Goal: Information Seeking & Learning: Learn about a topic

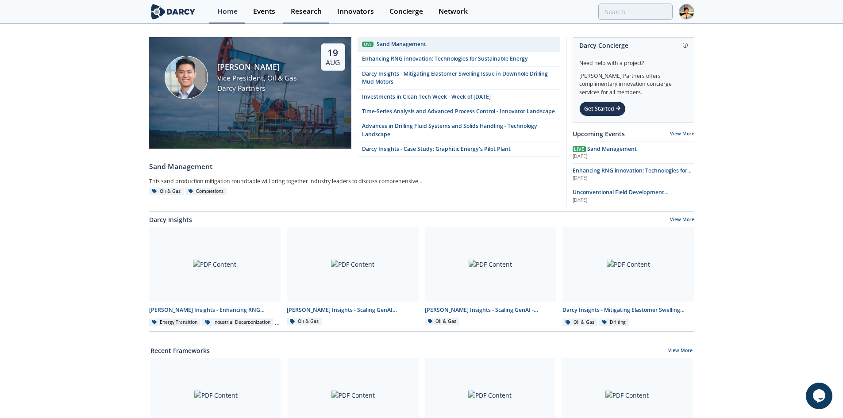
click at [309, 11] on div "Research" at bounding box center [306, 11] width 31 height 7
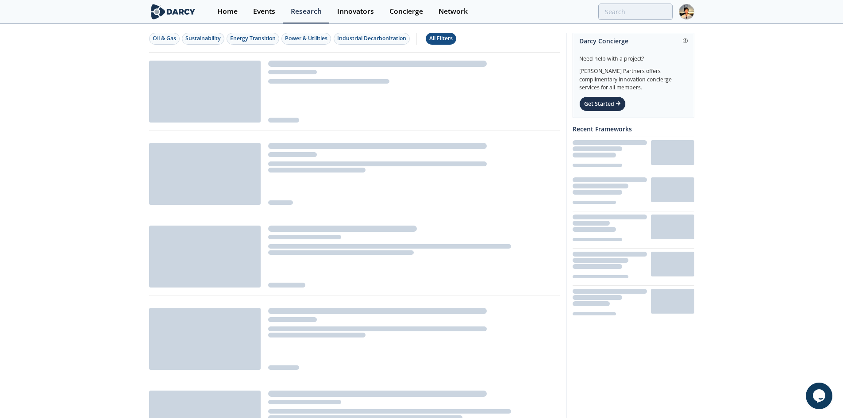
click at [437, 38] on div "All Filters" at bounding box center [440, 39] width 23 height 8
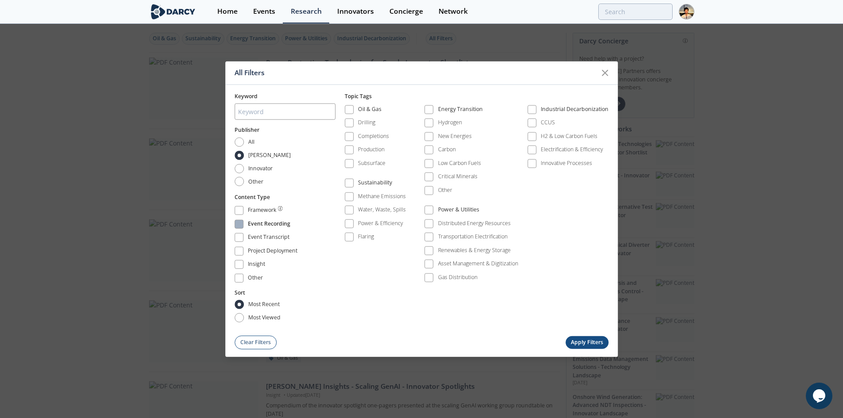
click at [286, 218] on label "Event Recording" at bounding box center [285, 224] width 101 height 12
click at [282, 222] on div "Event Recording" at bounding box center [269, 225] width 43 height 11
click at [603, 352] on div "All Filters Keyword Publisher All Darcy Innovator Other Content Type Framework …" at bounding box center [421, 209] width 393 height 296
click at [602, 348] on button "Apply Filters" at bounding box center [587, 342] width 43 height 13
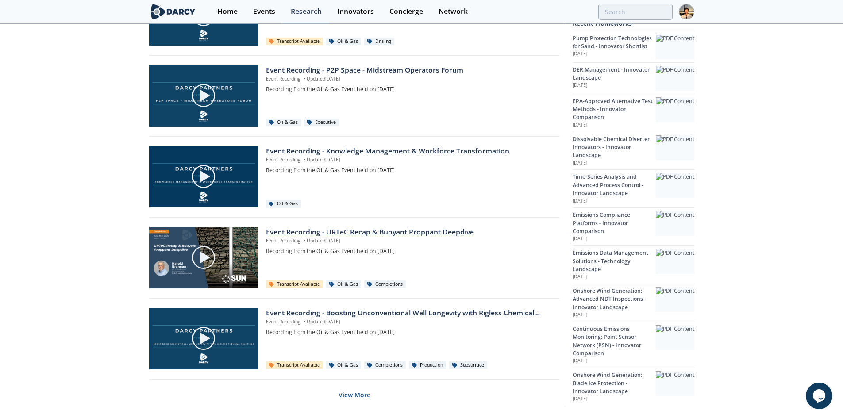
scroll to position [500, 0]
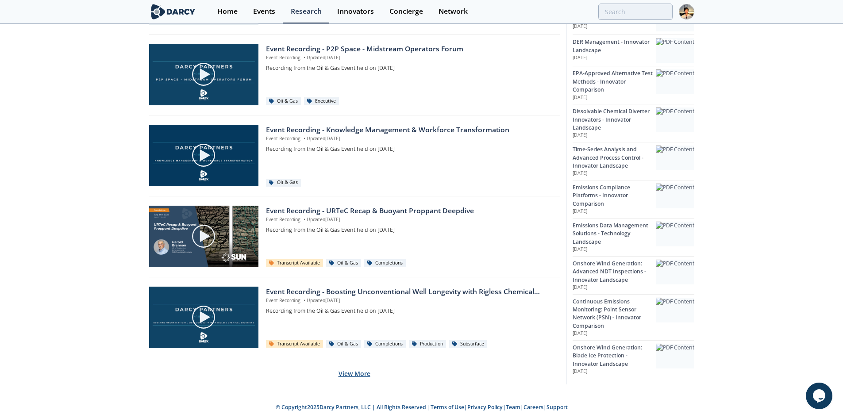
click at [342, 380] on button "View More" at bounding box center [355, 374] width 32 height 22
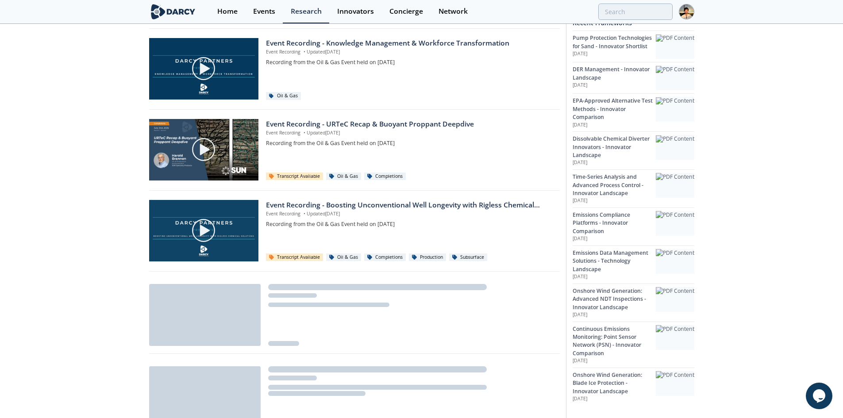
scroll to position [766, 0]
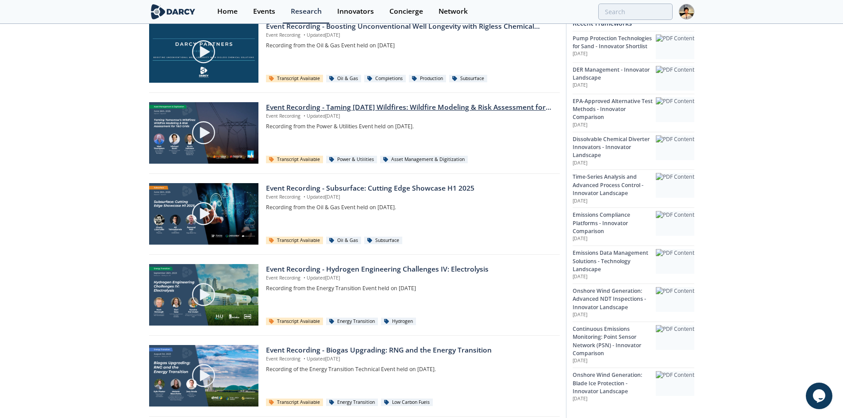
click at [444, 118] on p "Event Recording • Updated Jul 1, 2025" at bounding box center [409, 116] width 287 height 7
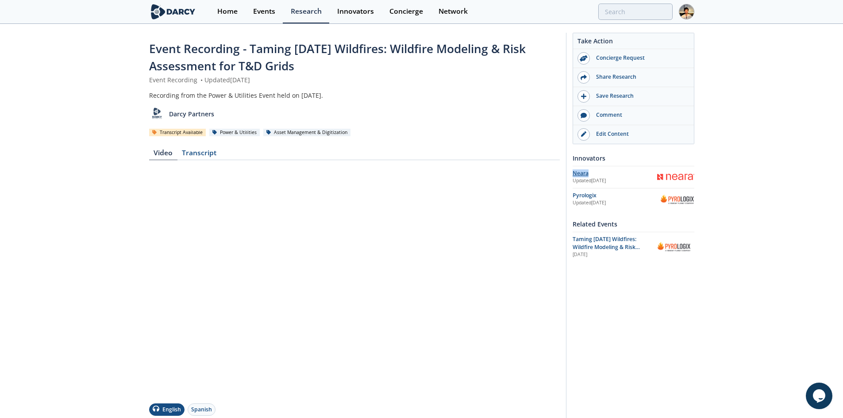
drag, startPoint x: 572, startPoint y: 170, endPoint x: 591, endPoint y: 171, distance: 19.5
click at [591, 171] on div "Take Action Concierge Request Share Research Save Research Comment" at bounding box center [630, 317] width 128 height 568
copy div "Neara"
click at [691, 16] on img at bounding box center [686, 11] width 15 height 15
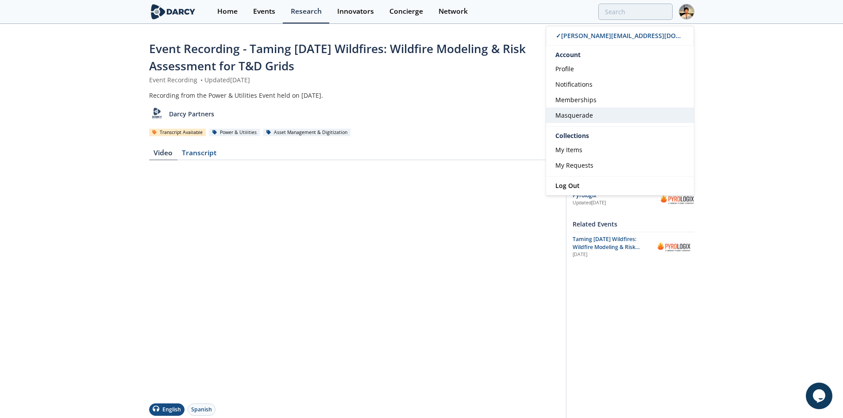
click at [592, 110] on link "Masquerade" at bounding box center [620, 115] width 148 height 15
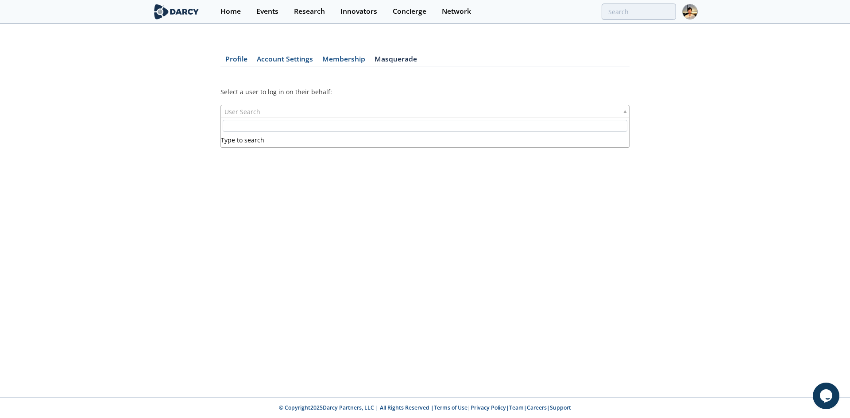
click at [359, 112] on div "User Search" at bounding box center [424, 111] width 409 height 13
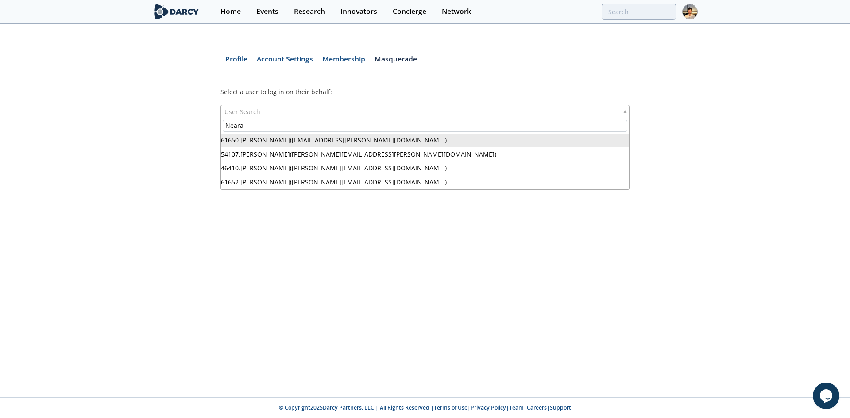
type input "Neara"
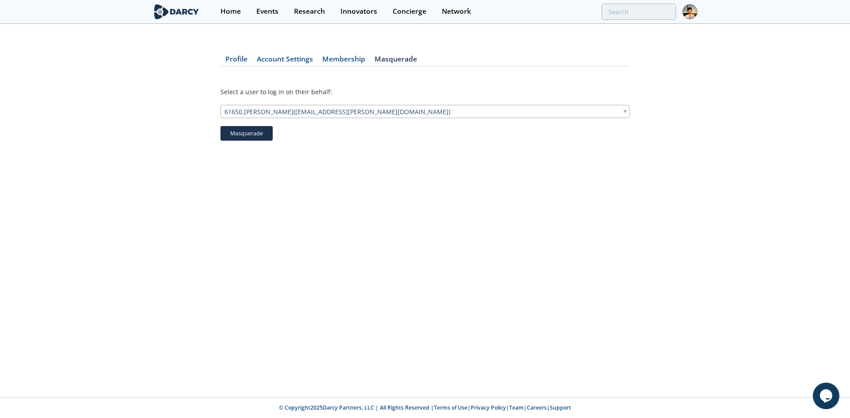
click at [268, 133] on button "Masquerade" at bounding box center [246, 133] width 52 height 15
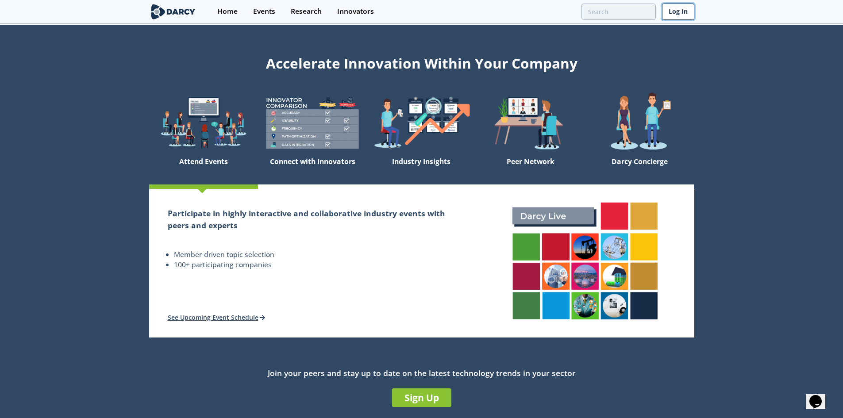
click at [684, 12] on link "Log In" at bounding box center [678, 12] width 32 height 16
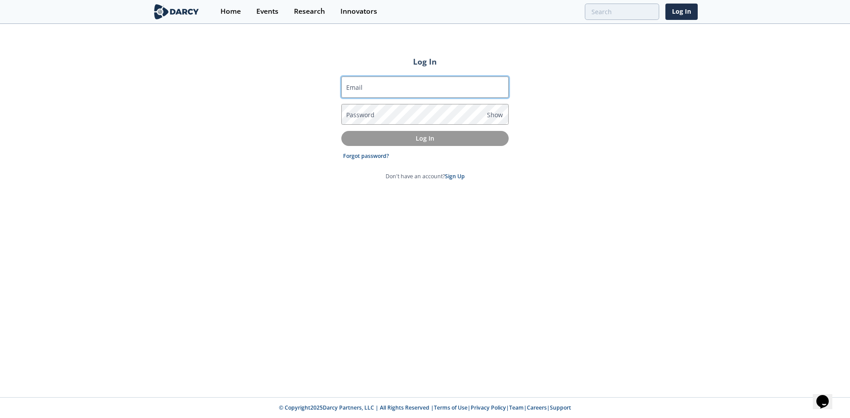
click at [402, 85] on input "Email" at bounding box center [424, 87] width 167 height 21
type input "rahul@darcypartners.com"
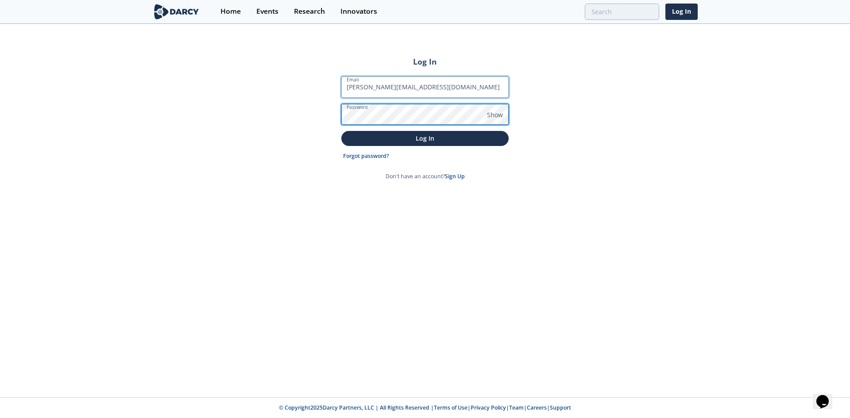
click at [341, 131] on button "Log In" at bounding box center [424, 138] width 167 height 15
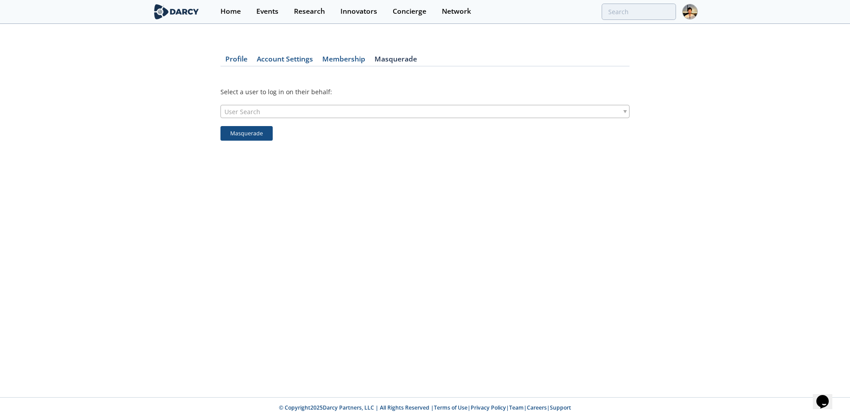
click at [464, 116] on div "User Search" at bounding box center [424, 111] width 409 height 13
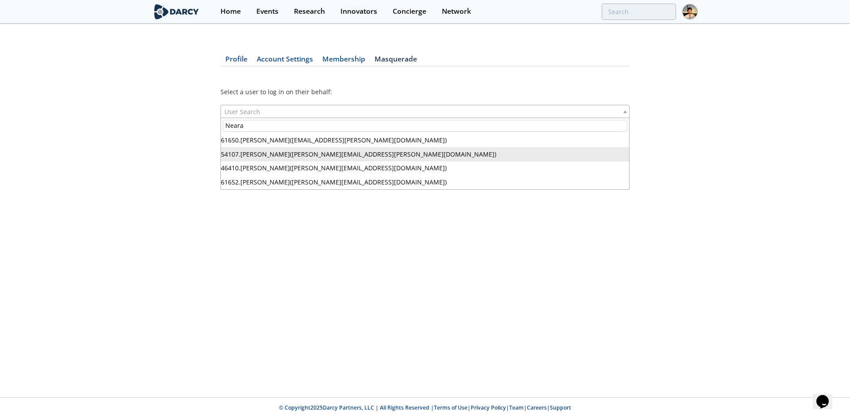
type input "Neara"
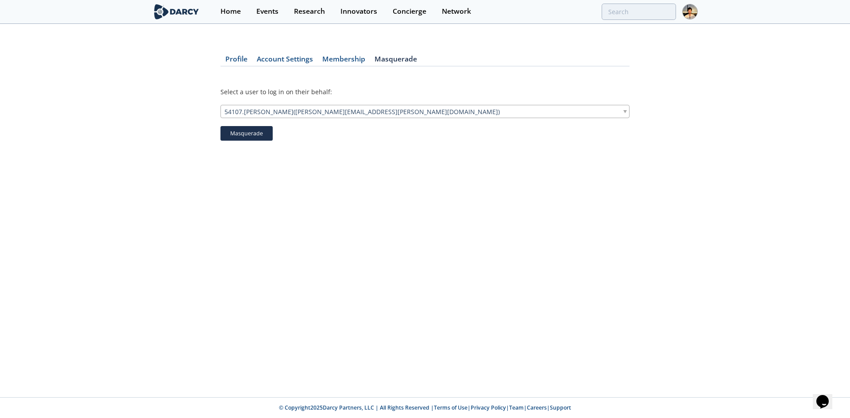
click at [261, 138] on button "Masquerade" at bounding box center [246, 133] width 52 height 15
